Goal: Information Seeking & Learning: Learn about a topic

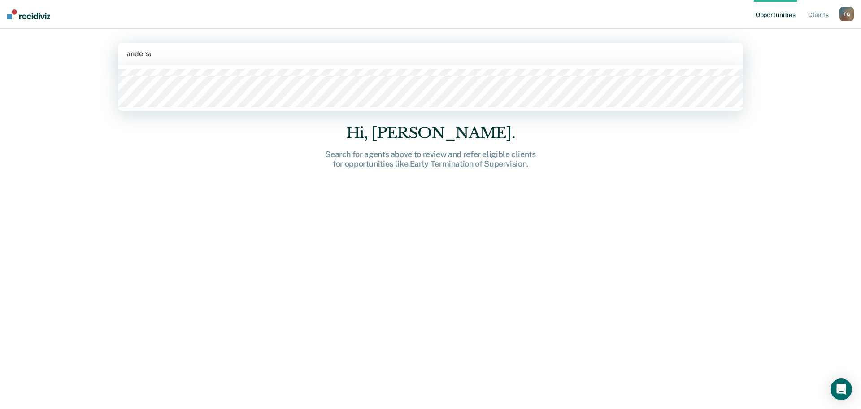
type input "anders"
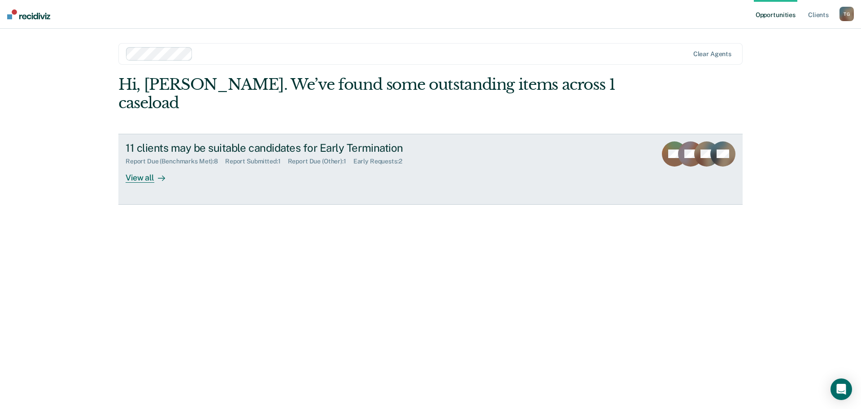
click at [243, 157] on div "11 clients may be suitable candidates for Early Termination Report Due (Benchma…" at bounding box center [294, 161] width 336 height 41
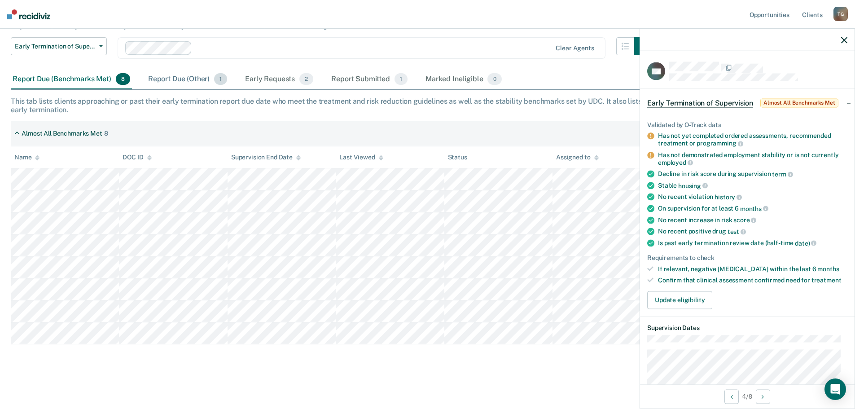
click at [185, 85] on div "Report Due (Other) 1" at bounding box center [187, 80] width 83 height 20
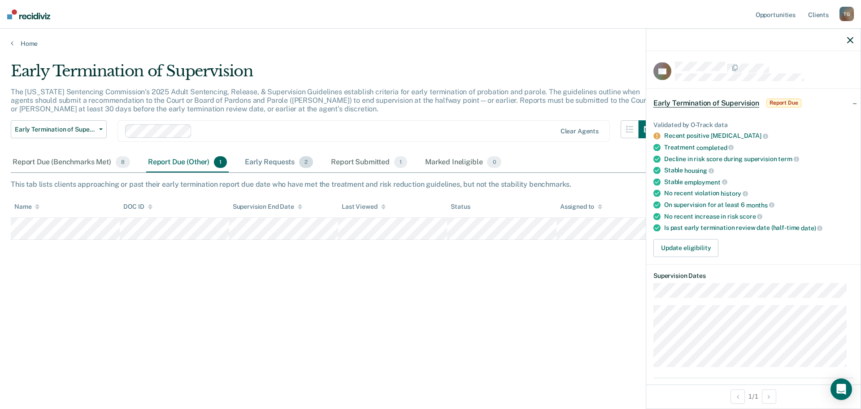
click at [262, 162] on div "Early Requests 2" at bounding box center [279, 163] width 72 height 20
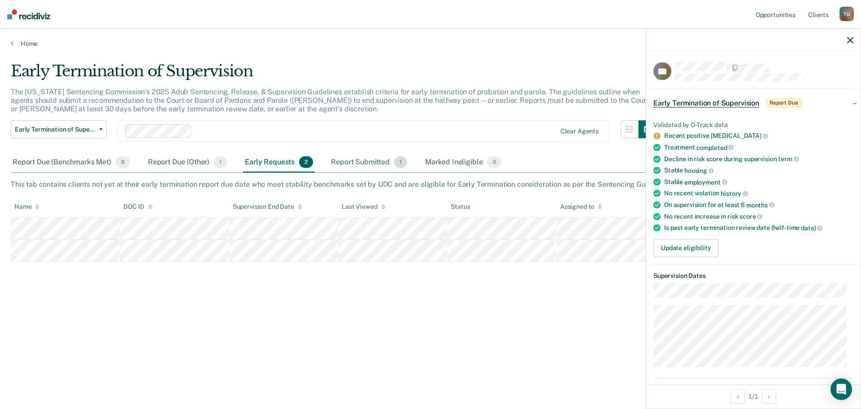
click at [358, 170] on div "Report Submitted 1" at bounding box center [369, 163] width 80 height 20
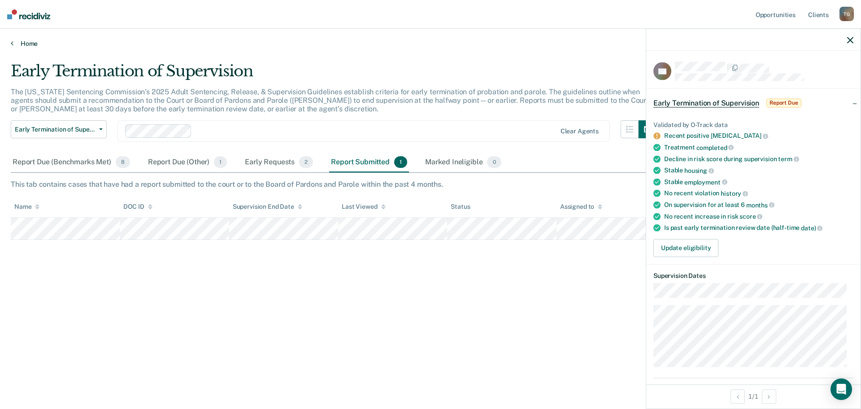
click at [14, 46] on link "Home" at bounding box center [431, 43] width 840 height 8
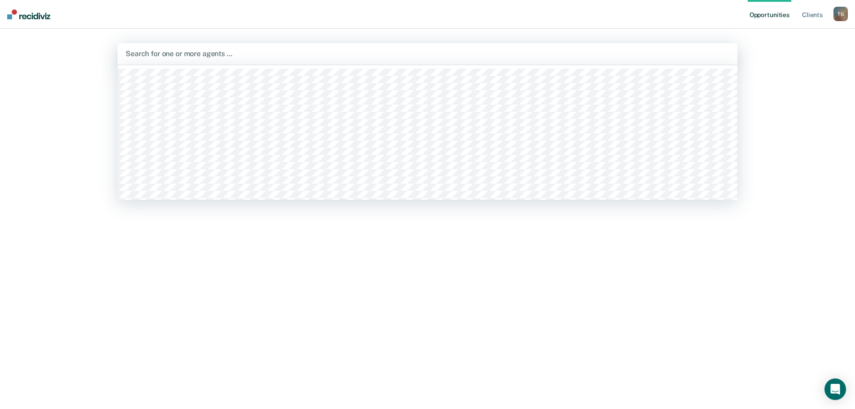
click at [495, 57] on div at bounding box center [427, 53] width 603 height 10
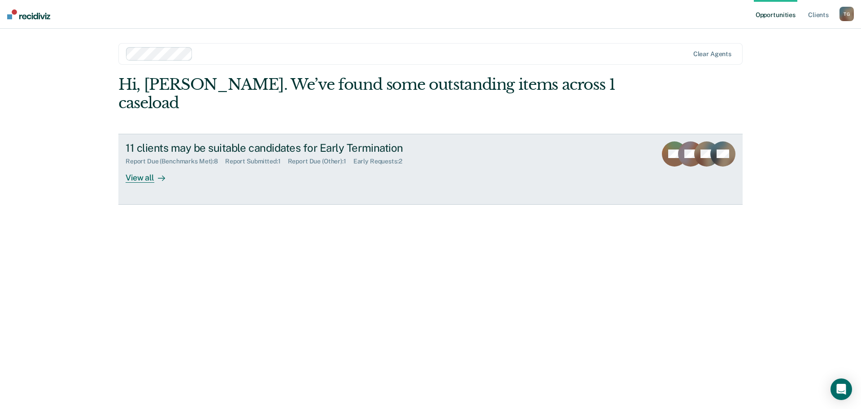
click at [236, 161] on div "11 clients may be suitable candidates for Early Termination Report Due (Benchma…" at bounding box center [294, 161] width 336 height 41
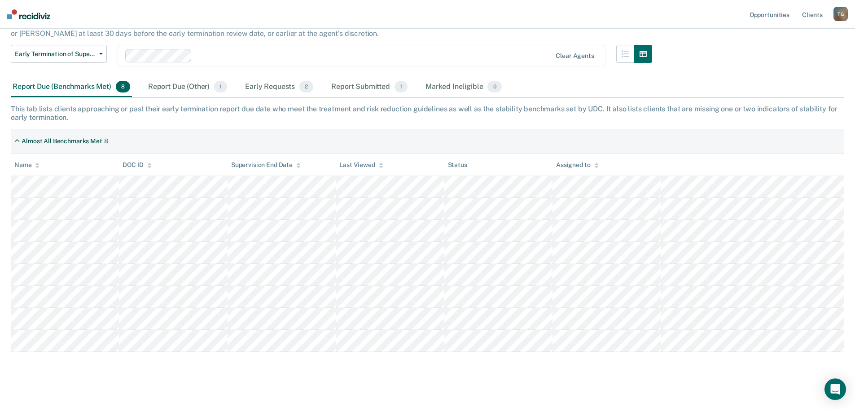
scroll to position [83, 0]
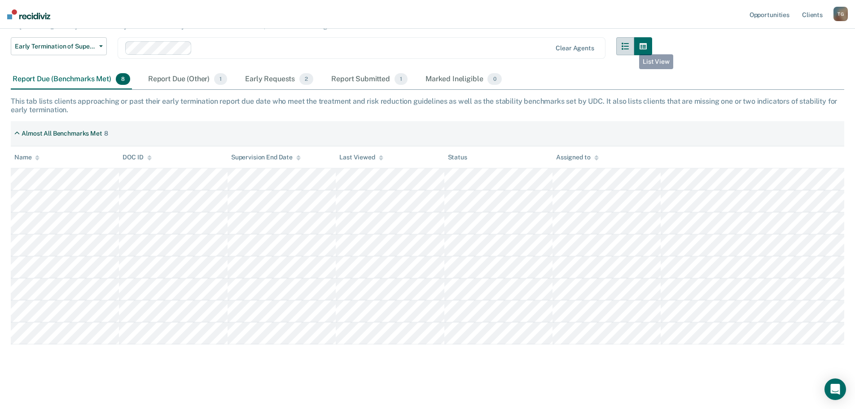
click at [628, 48] on icon "button" at bounding box center [624, 46] width 7 height 7
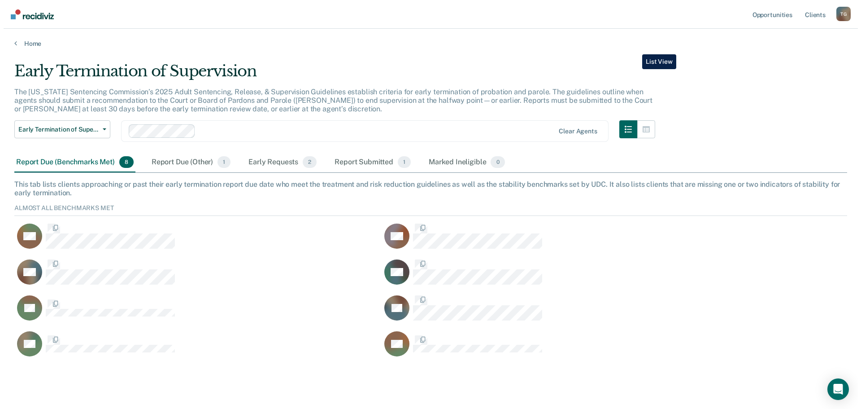
scroll to position [7, 7]
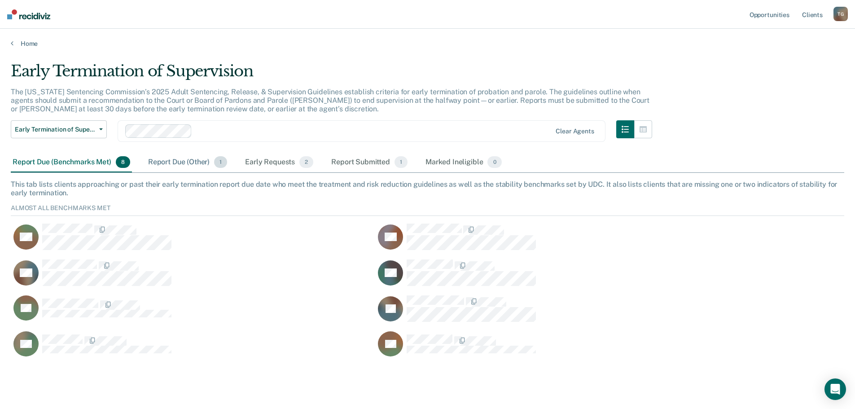
click at [199, 163] on div "Report Due (Other) 1" at bounding box center [187, 163] width 83 height 20
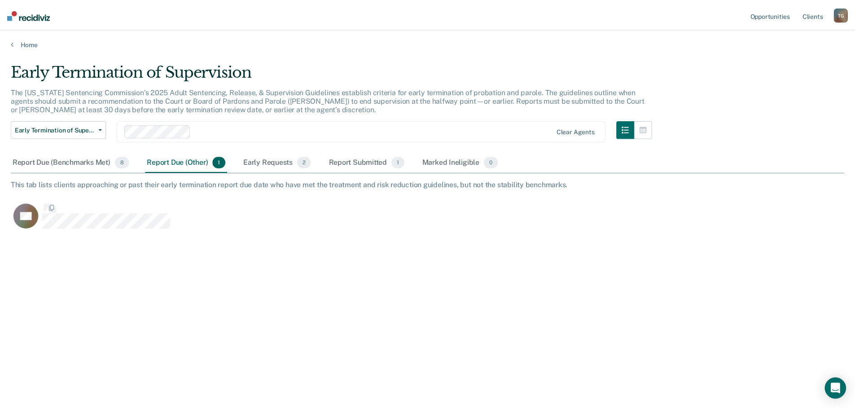
scroll to position [273, 833]
click at [88, 159] on div "Report Due (Benchmarks Met) 8" at bounding box center [71, 163] width 121 height 20
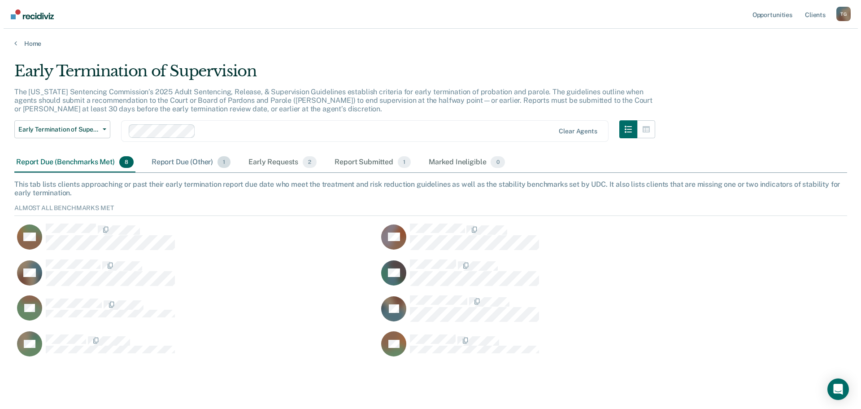
scroll to position [156, 826]
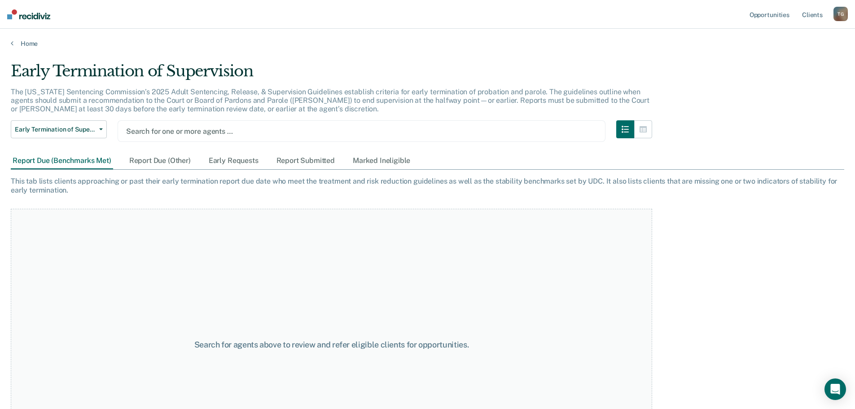
click at [700, 114] on div "Early Termination of Supervision The [US_STATE] Sentencing Commission’s 2025 Ad…" at bounding box center [427, 201] width 833 height 279
click at [78, 125] on button "Early Termination of Supervision" at bounding box center [59, 129] width 96 height 18
click at [123, 99] on p "The [US_STATE] Sentencing Commission’s 2025 Adult Sentencing, Release, & Superv…" at bounding box center [330, 100] width 638 height 26
click at [35, 44] on link "Home" at bounding box center [427, 43] width 833 height 8
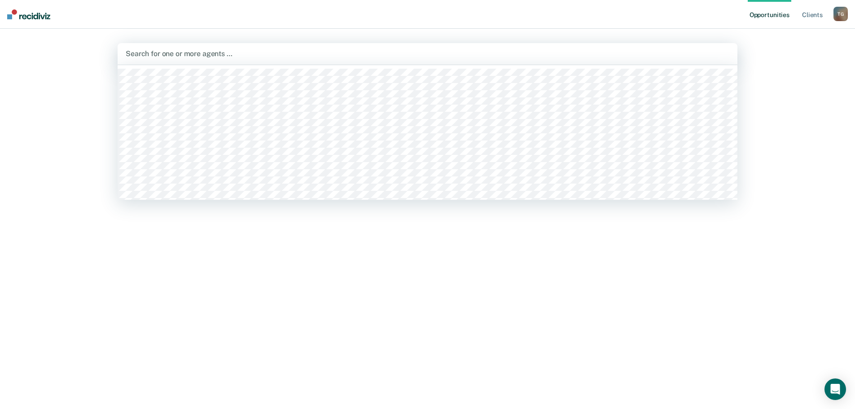
click at [242, 48] on div "Search for one or more agents …" at bounding box center [427, 54] width 619 height 22
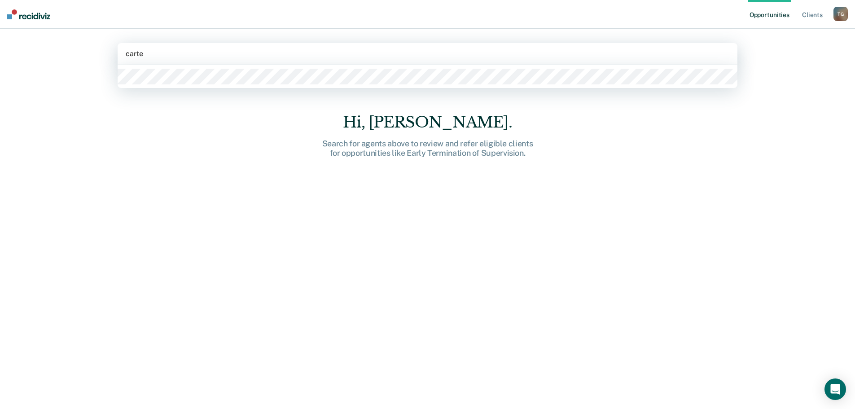
type input "[PERSON_NAME]"
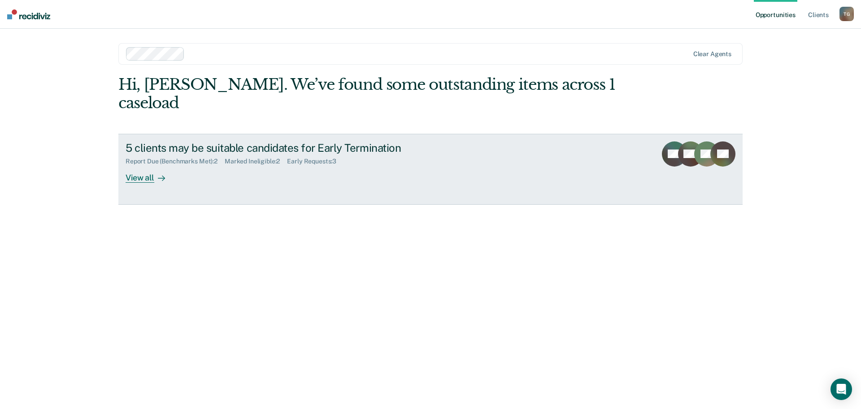
click at [288, 163] on div "5 clients may be suitable candidates for Early Termination Report Due (Benchmar…" at bounding box center [294, 161] width 336 height 41
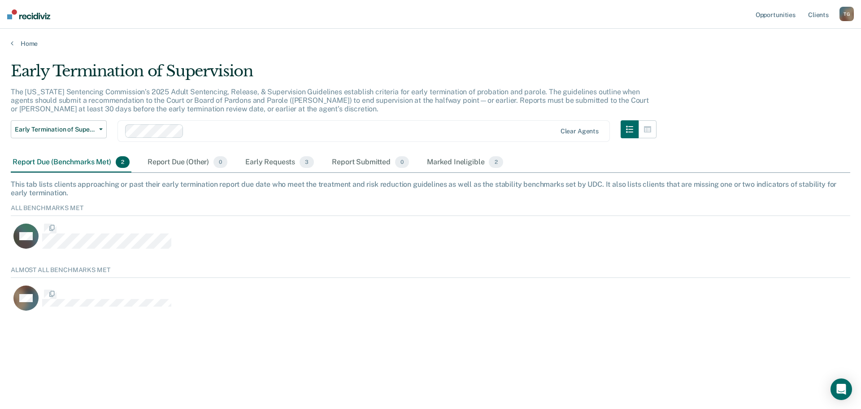
scroll to position [48, 833]
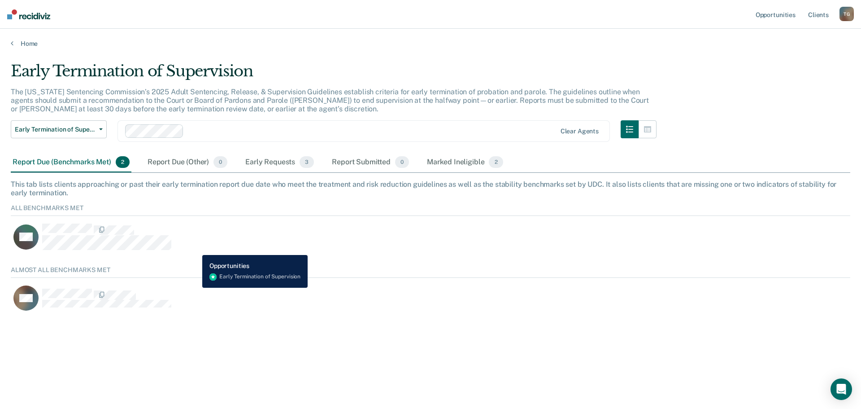
click at [196, 248] on div "MA" at bounding box center [373, 236] width 724 height 27
